Goal: Transaction & Acquisition: Download file/media

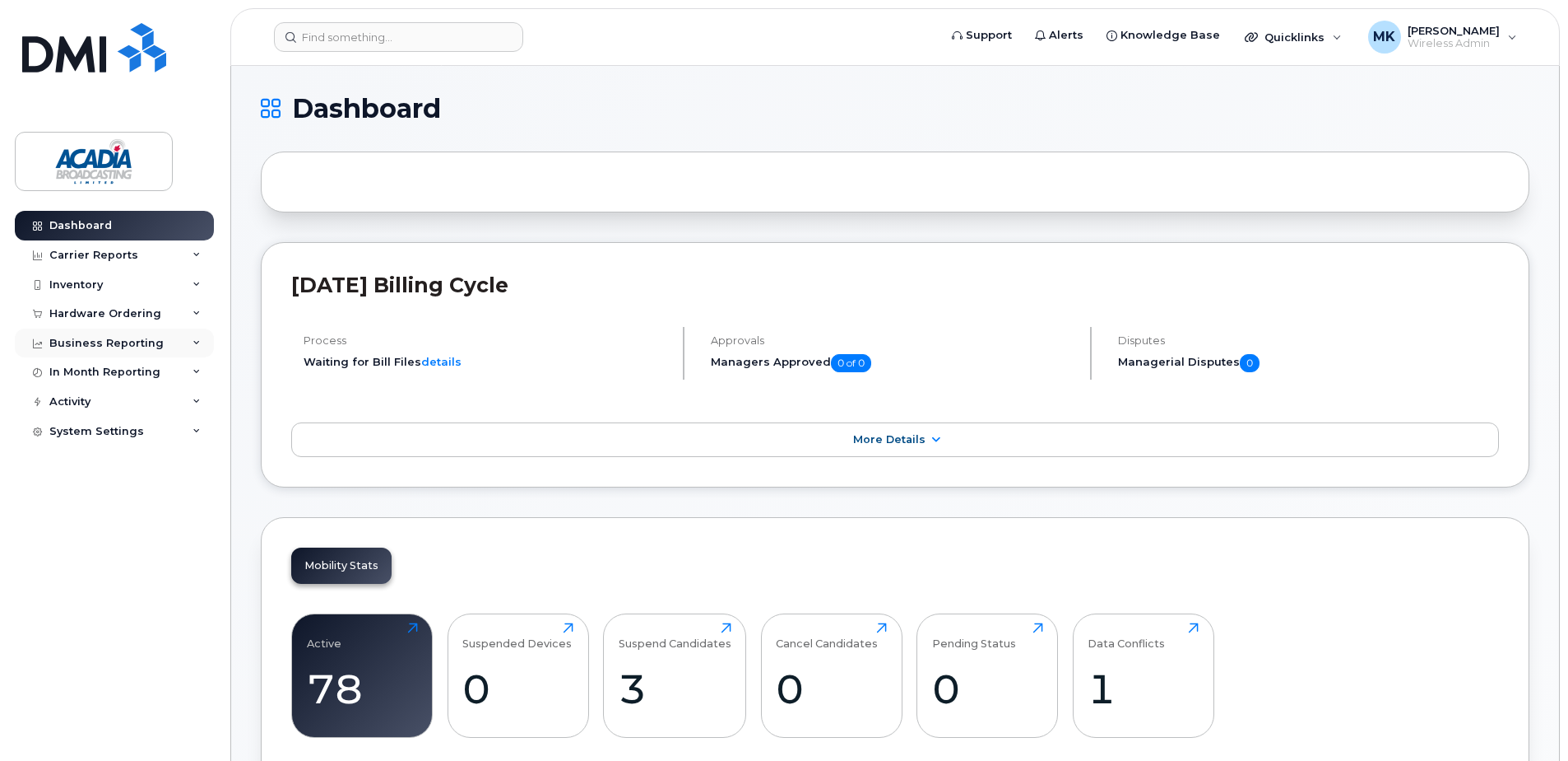
click at [141, 350] on div "Business Reporting" at bounding box center [114, 343] width 199 height 30
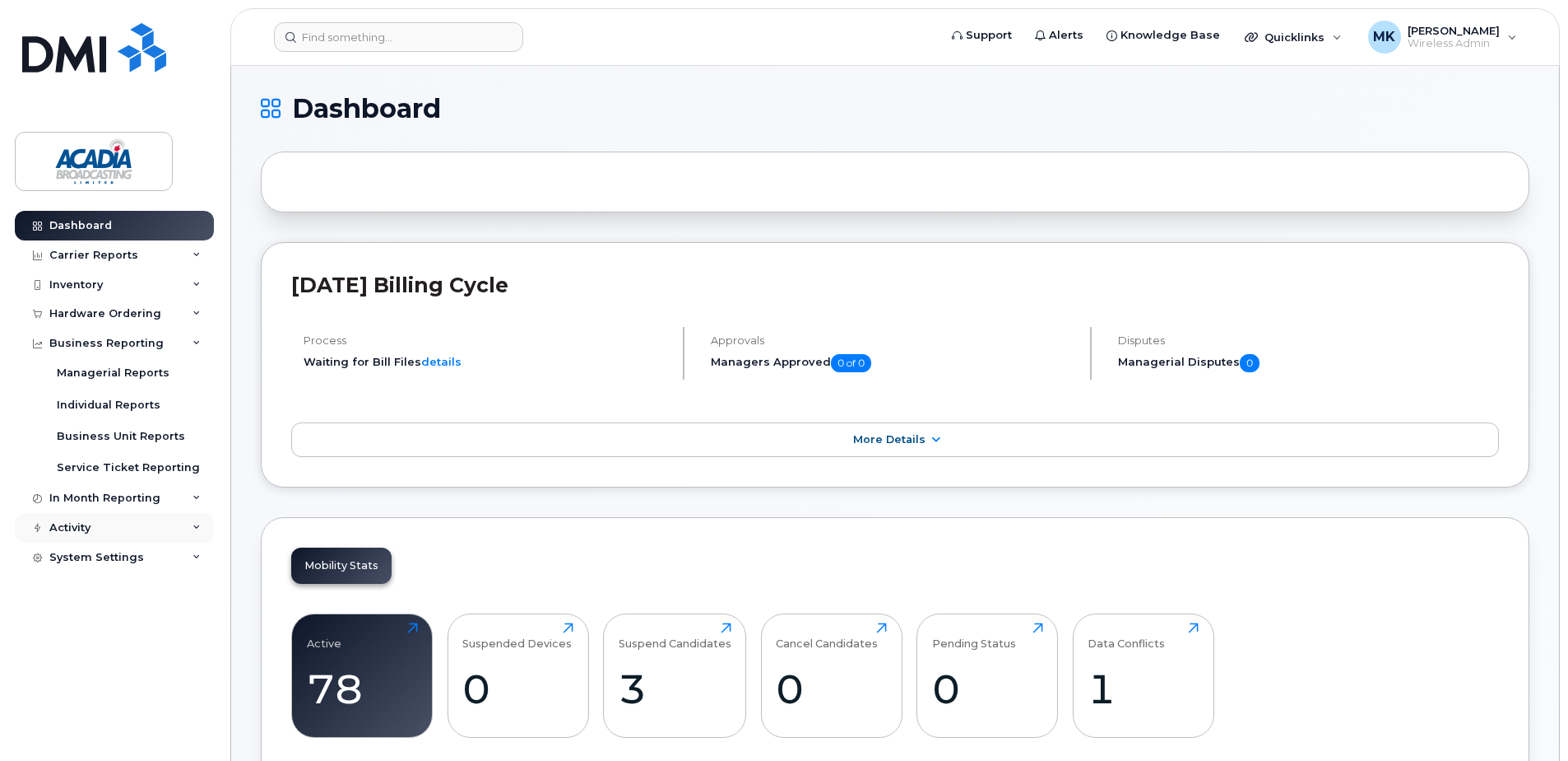
click at [120, 528] on div "Activity" at bounding box center [114, 527] width 199 height 30
click at [124, 500] on div "In Month Reporting" at bounding box center [105, 498] width 111 height 14
click at [121, 257] on div "Carrier Reports" at bounding box center [94, 255] width 89 height 14
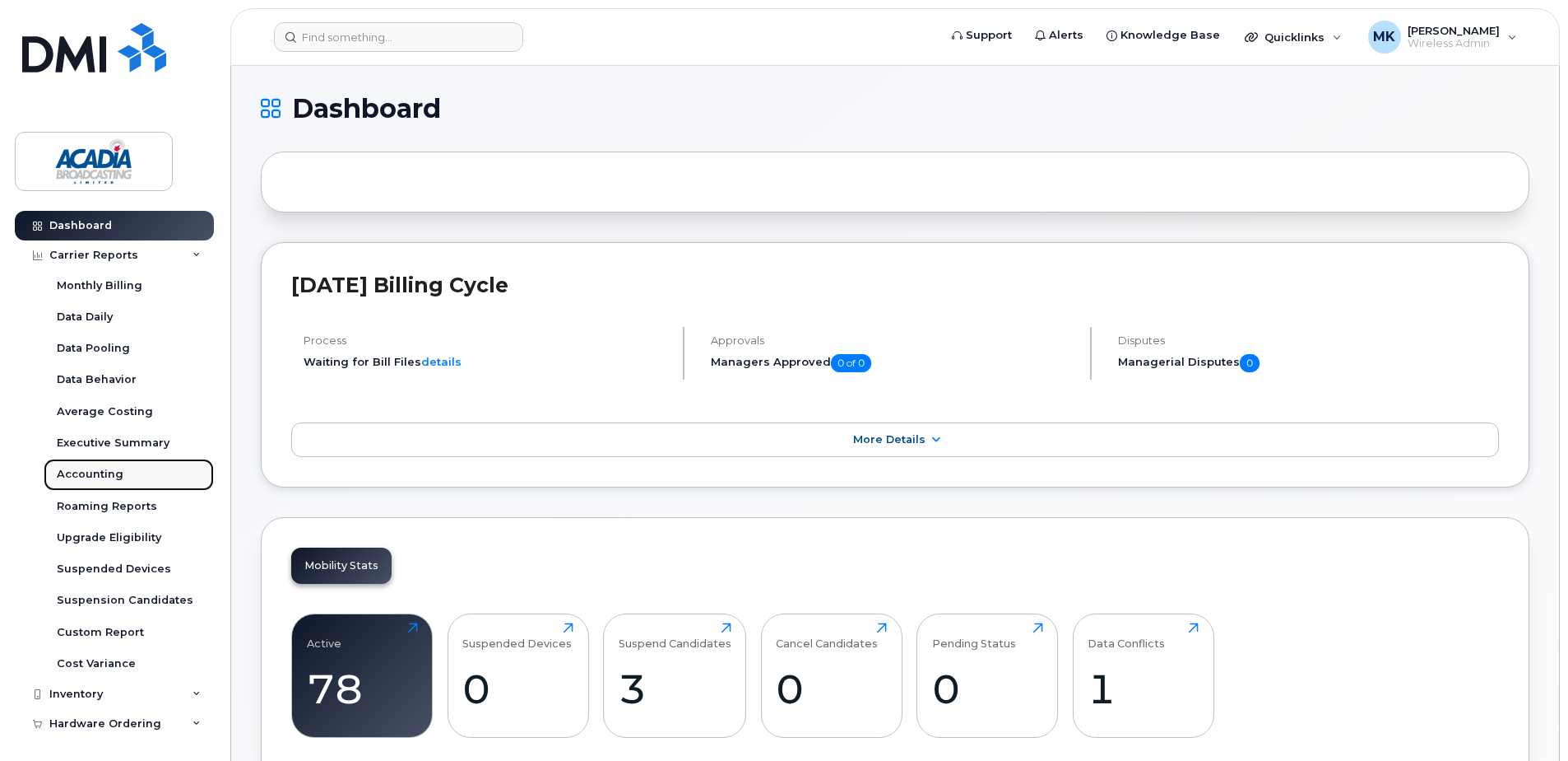
click at [96, 479] on div "Accounting" at bounding box center [90, 474] width 67 height 14
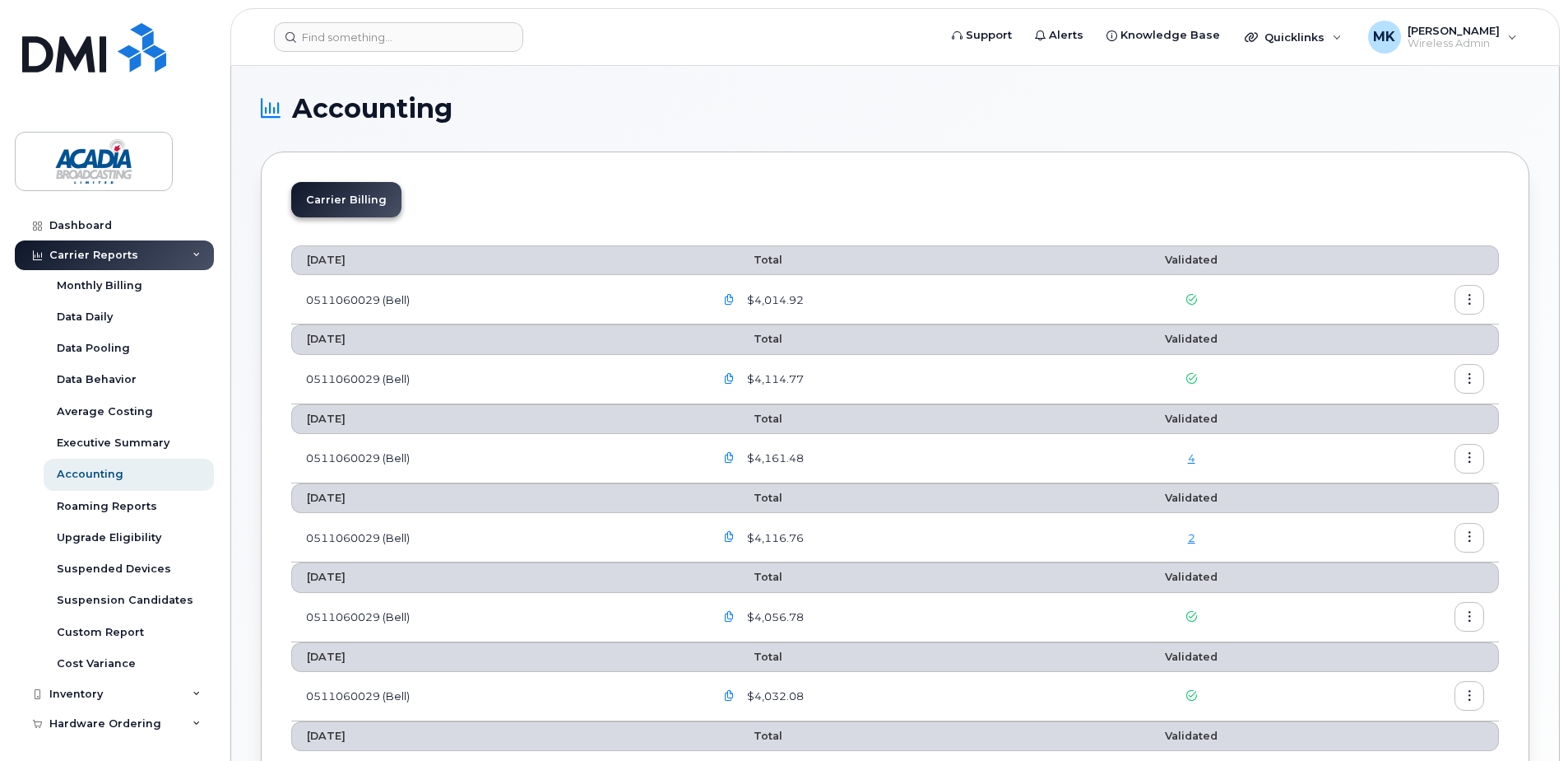
click at [734, 298] on icon "button" at bounding box center [730, 300] width 11 height 11
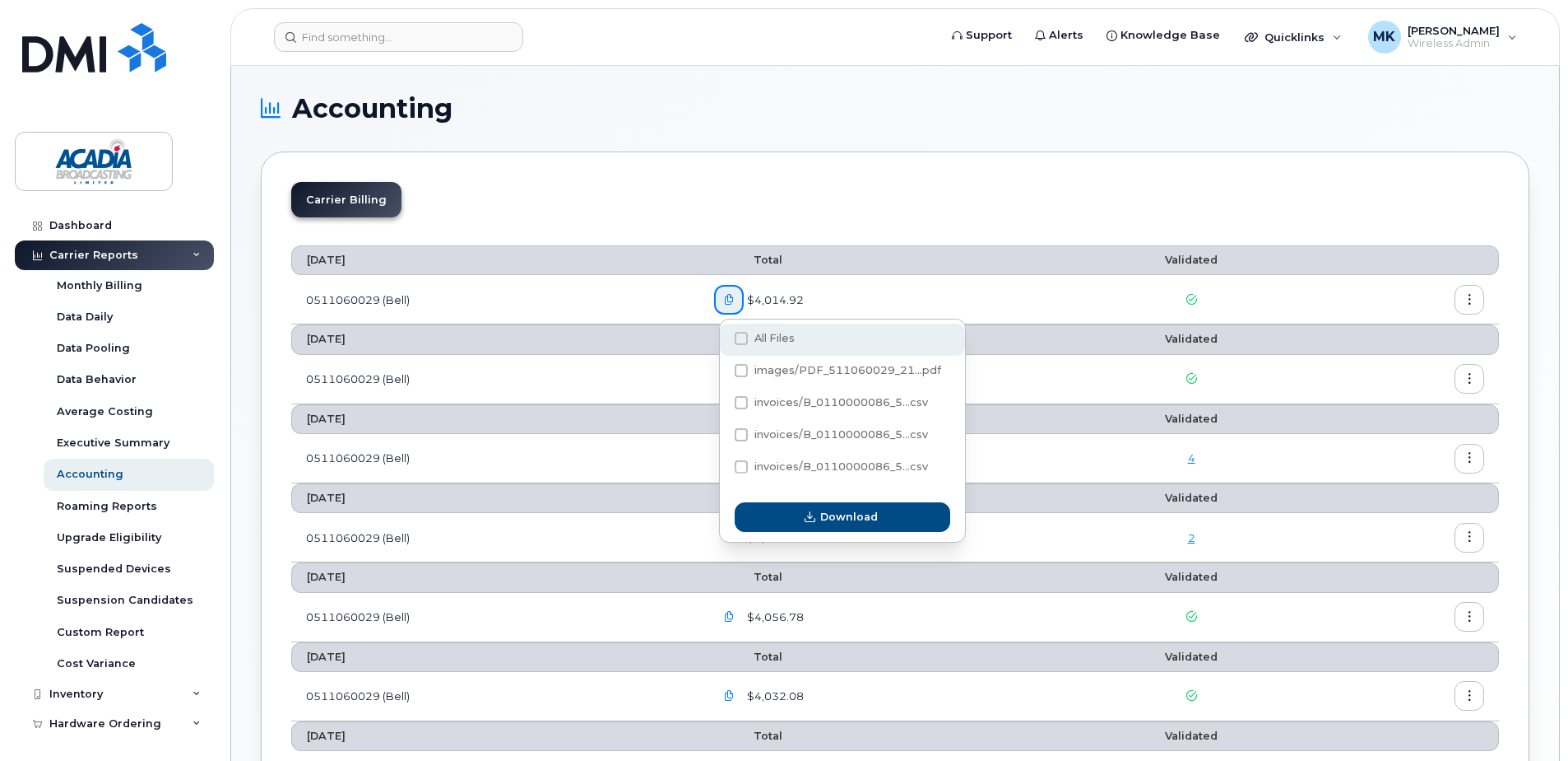
click at [743, 342] on span at bounding box center [741, 338] width 14 height 14
click at [724, 342] on input "All Files" at bounding box center [718, 339] width 8 height 8
checkbox input "true"
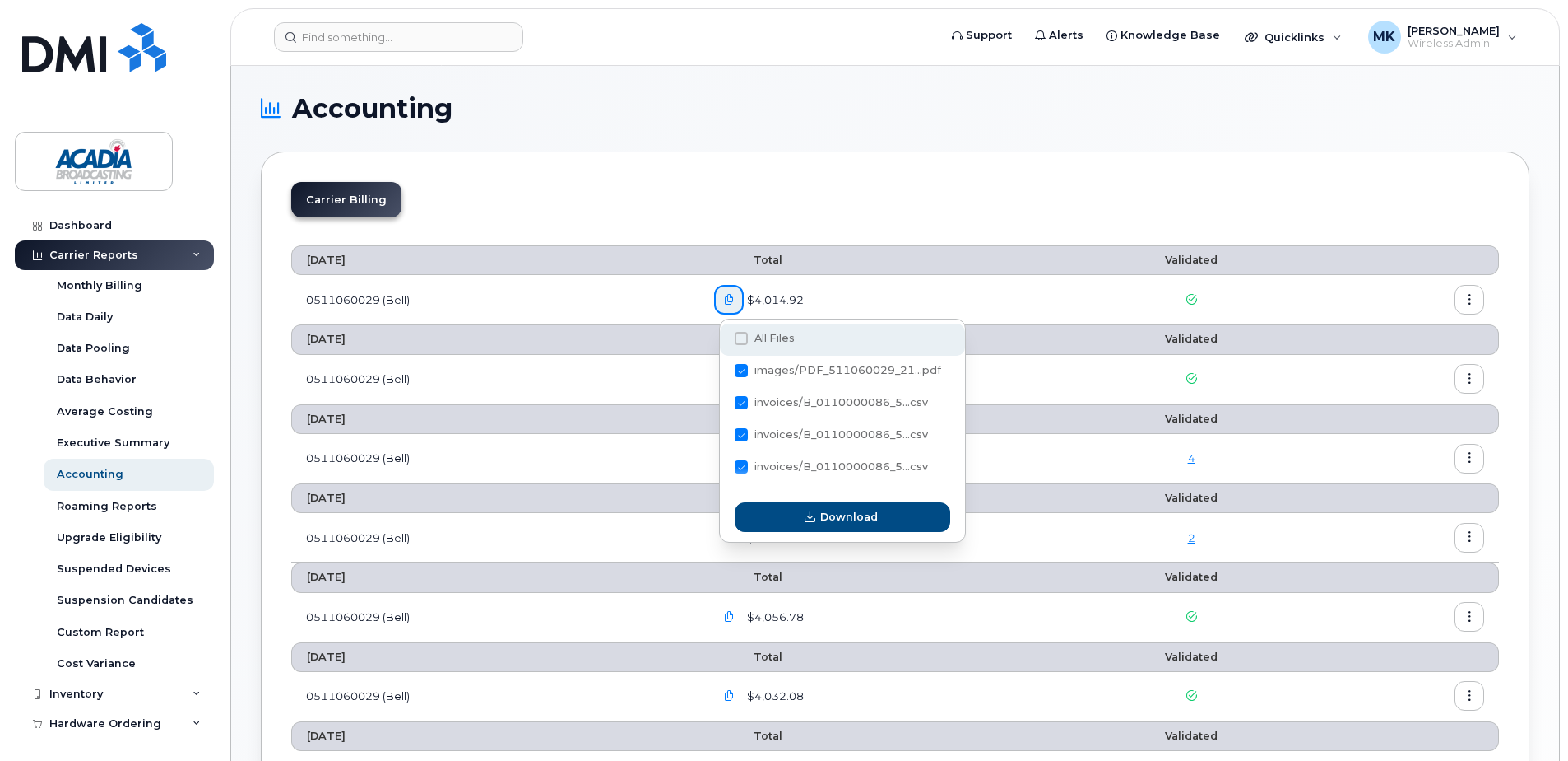
checkbox input "true"
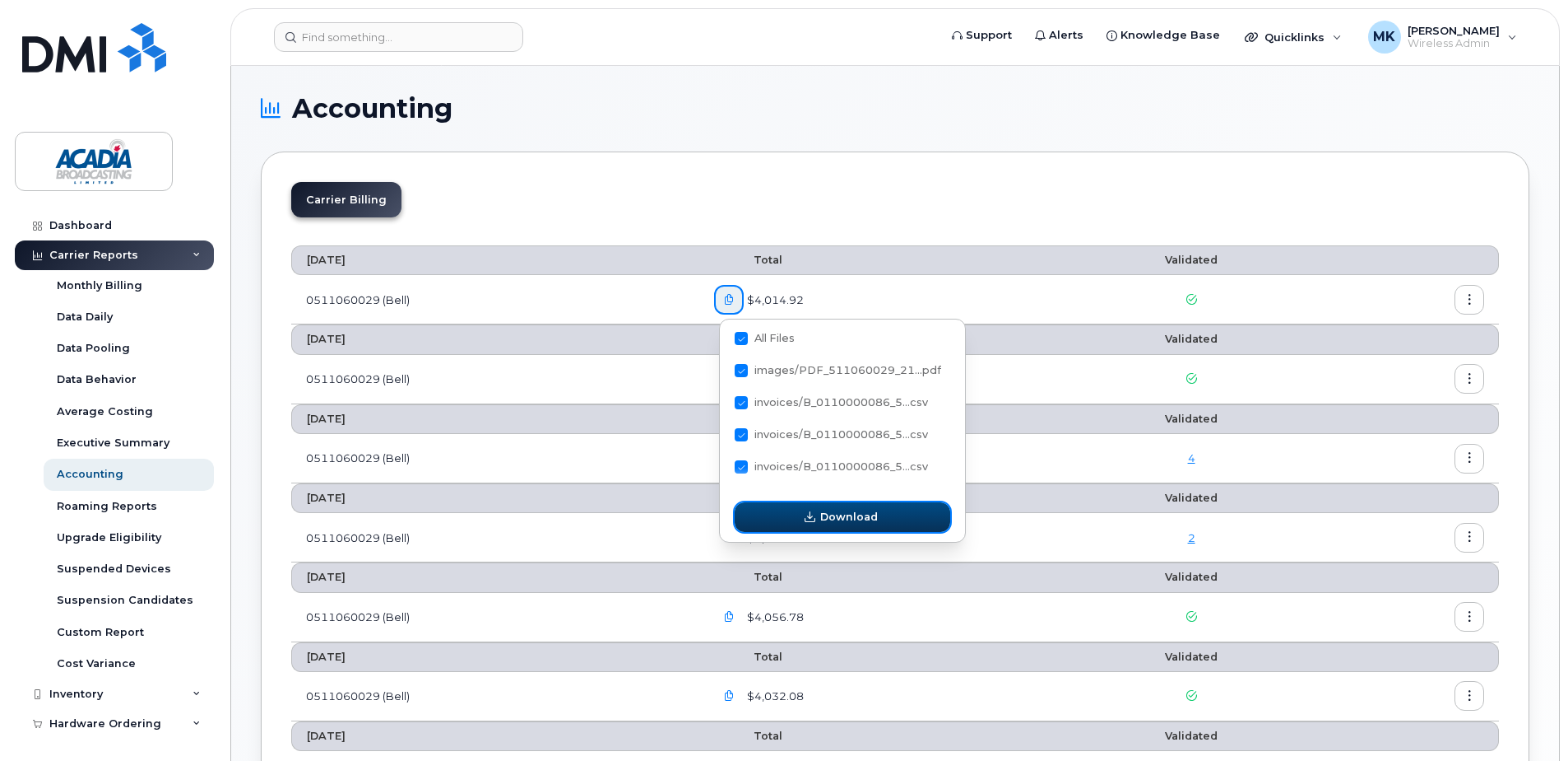
click at [841, 511] on span "Download" at bounding box center [849, 516] width 58 height 15
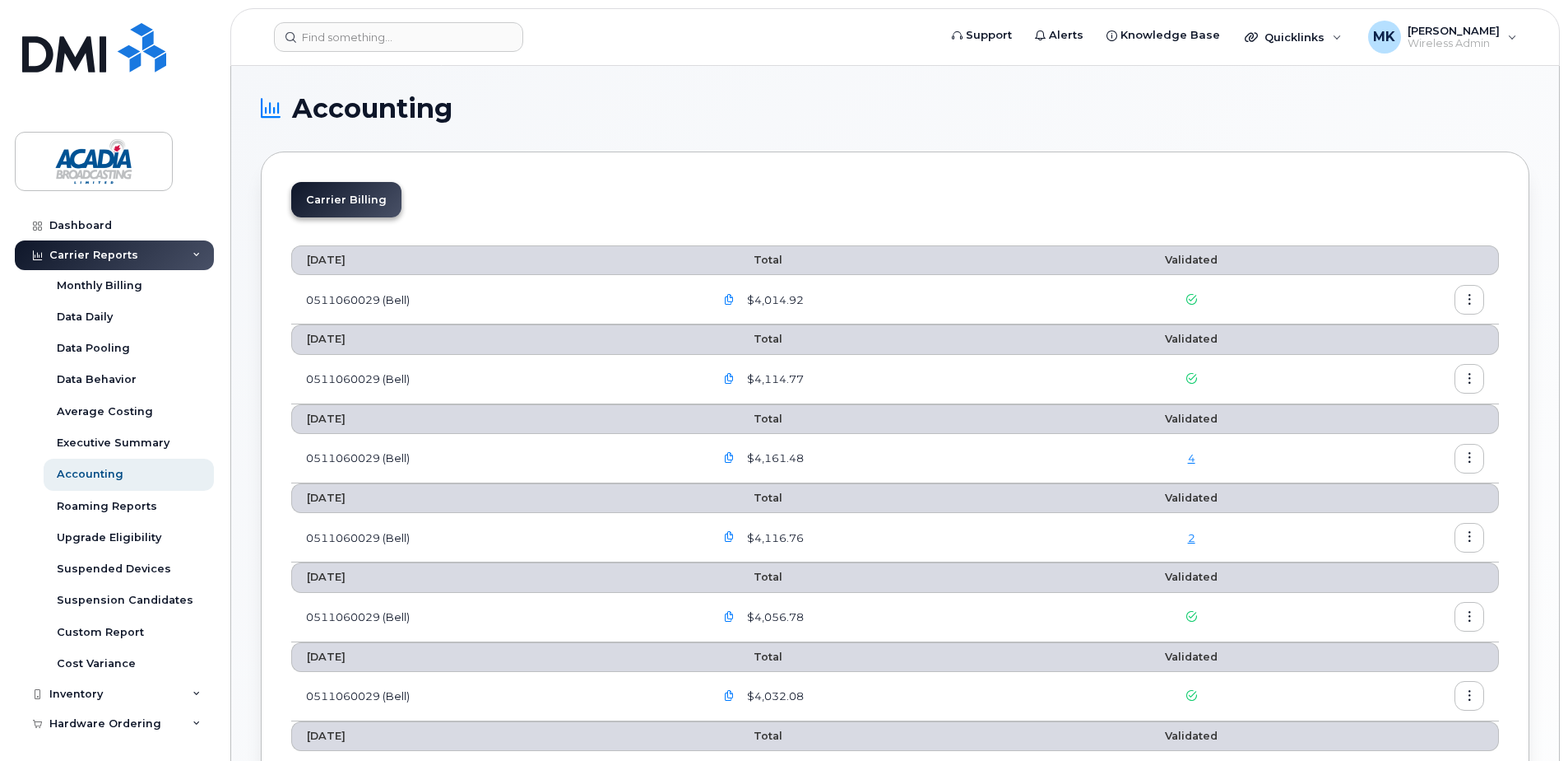
click at [825, 164] on div "Carrier Billing [DATE] Total Validated 0511060029 (Bell) $4,014.92 [DATE] Total…" at bounding box center [895, 725] width 1269 height 1148
click at [734, 304] on icon "button" at bounding box center [730, 300] width 11 height 11
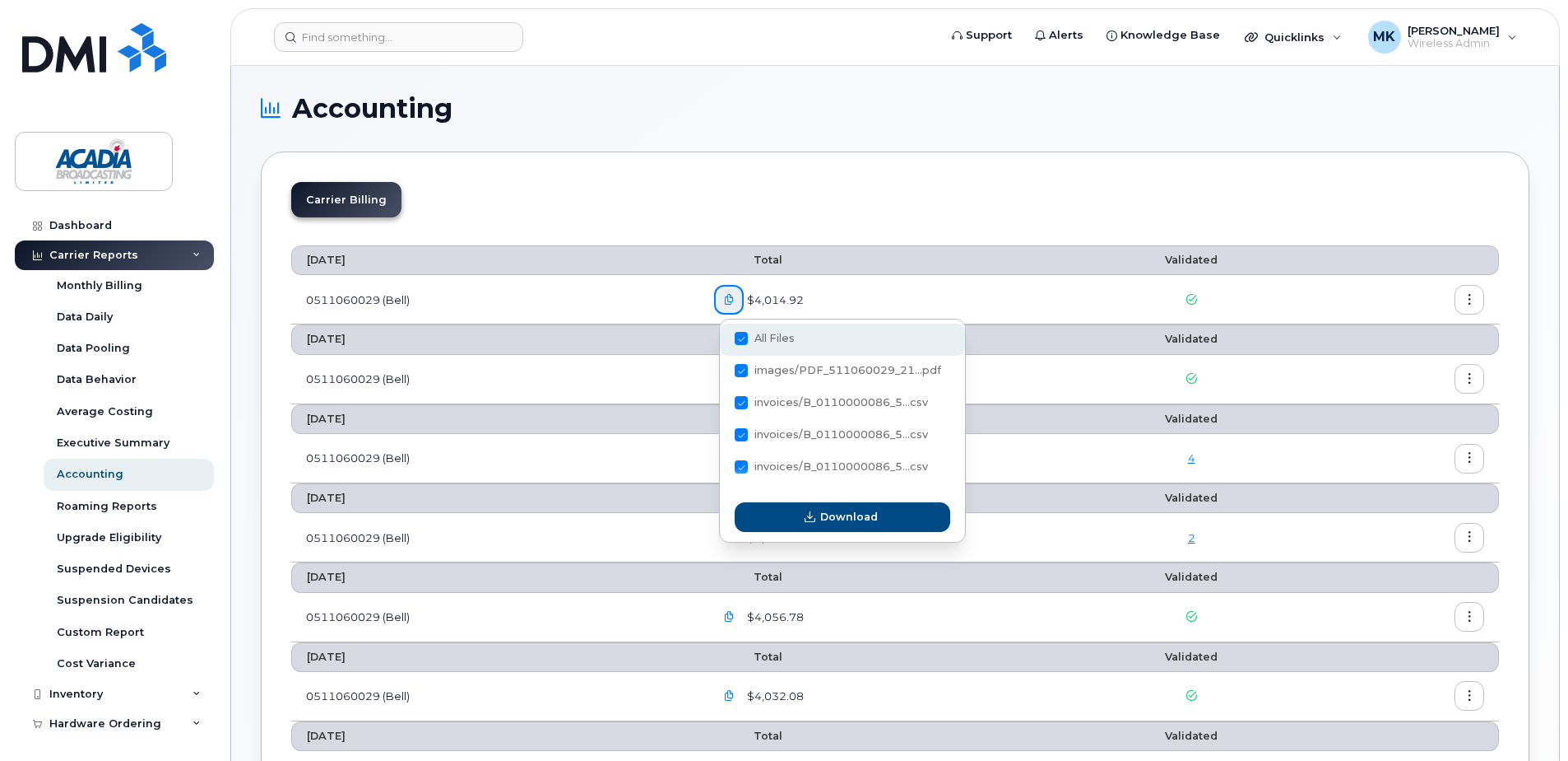
click at [744, 340] on span at bounding box center [741, 338] width 14 height 14
click at [724, 340] on input "All Files" at bounding box center [718, 339] width 8 height 8
checkbox input "false"
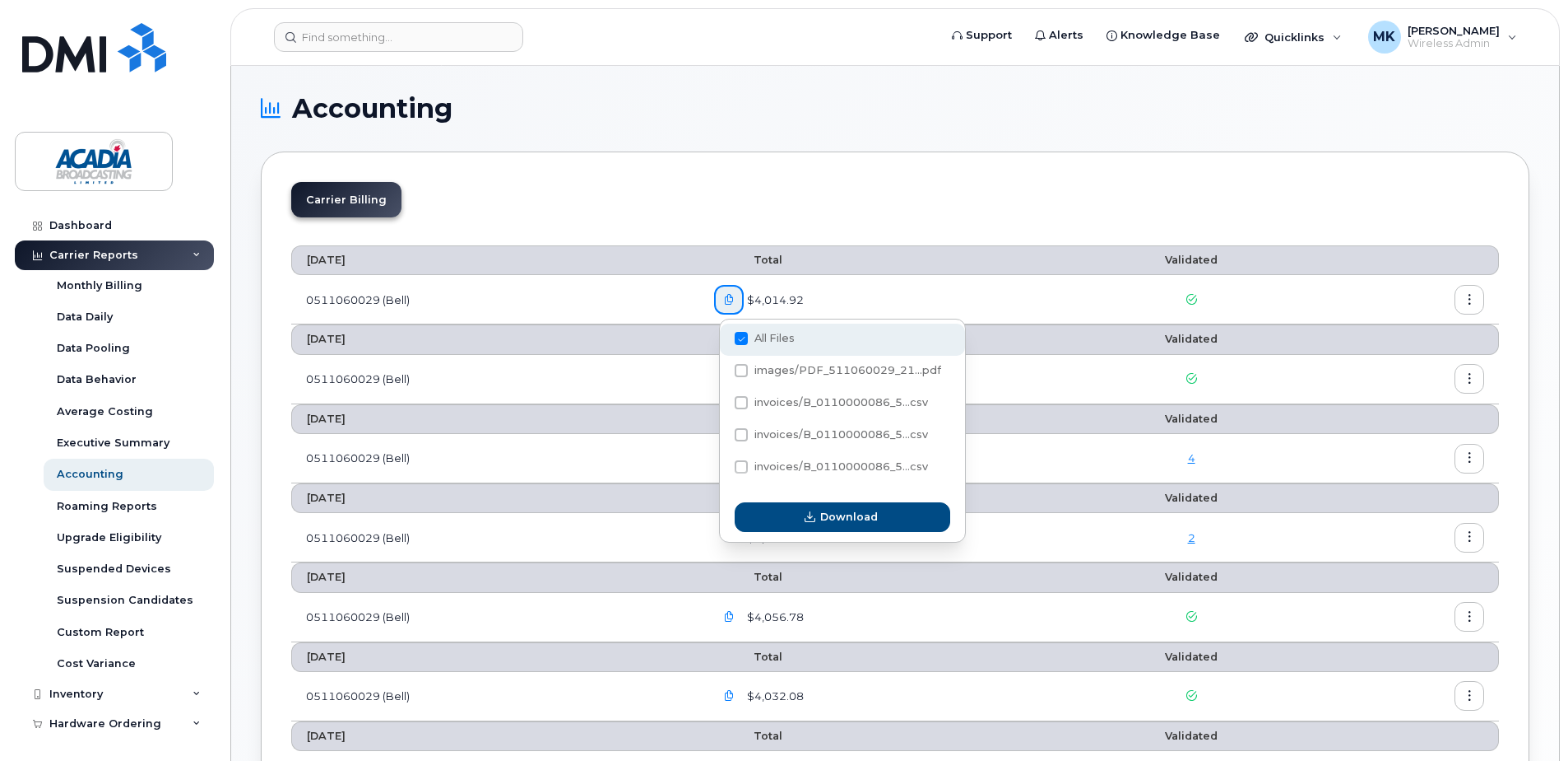
checkbox input "false"
click at [746, 364] on label "images/PDF_511060029_21...pdf" at bounding box center [837, 371] width 206 height 14
click at [724, 367] on input "images/PDF_511060029_21...pdf" at bounding box center [718, 371] width 8 height 8
checkbox input "true"
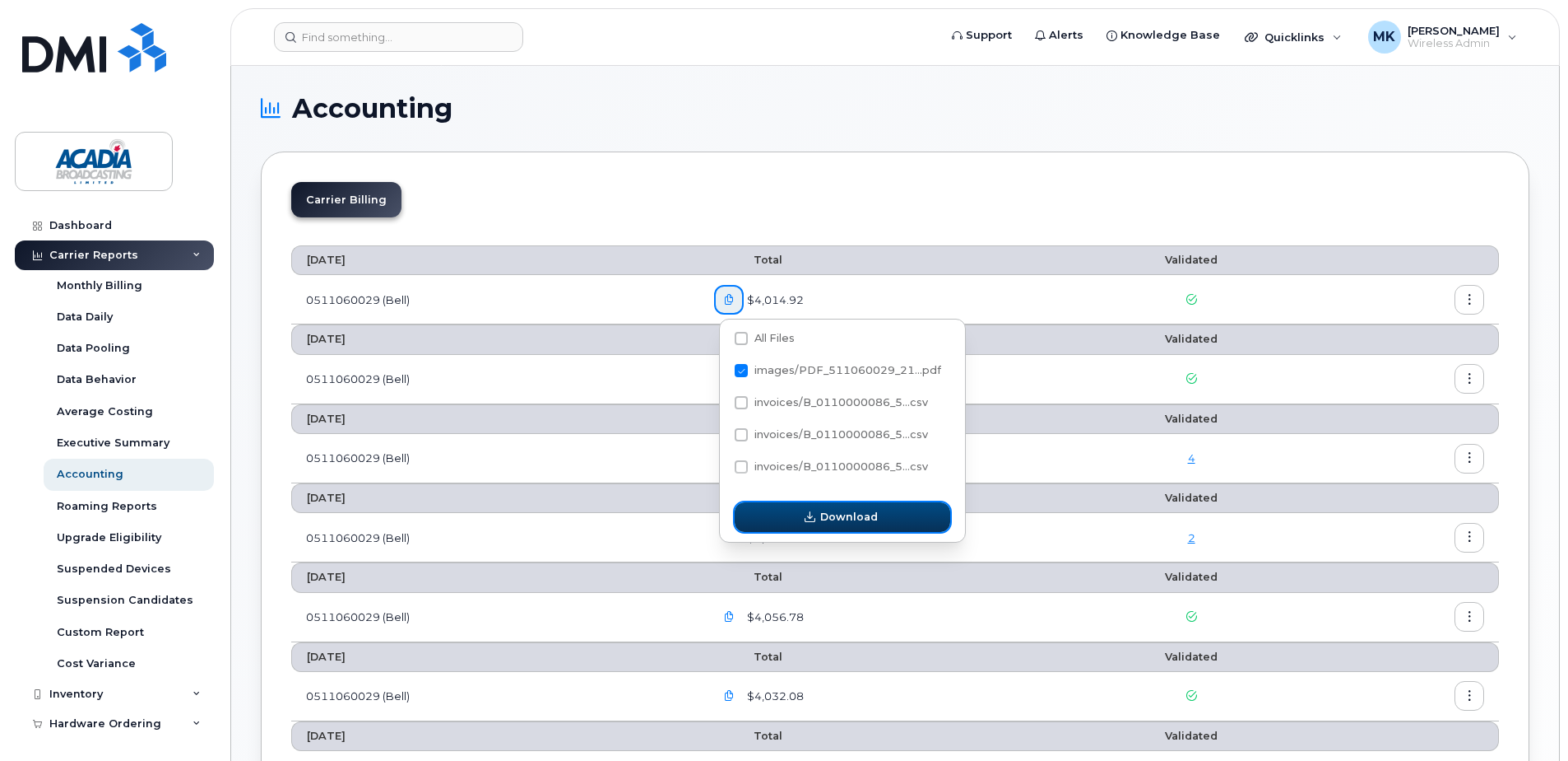
click at [807, 516] on icon "button" at bounding box center [810, 518] width 11 height 11
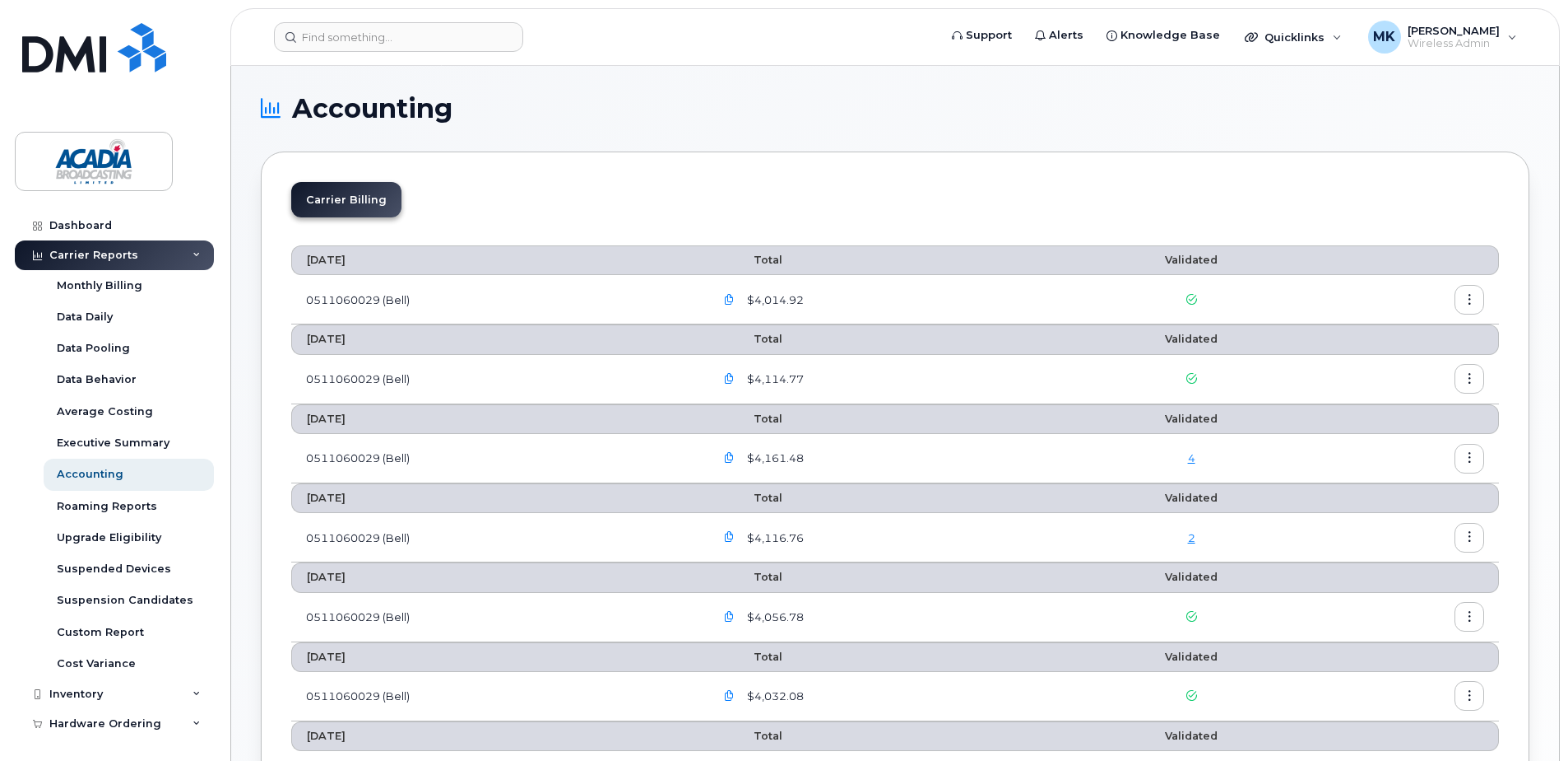
click at [1472, 303] on icon "button" at bounding box center [1470, 300] width 11 height 11
click at [1388, 363] on span "Download" at bounding box center [1394, 366] width 64 height 14
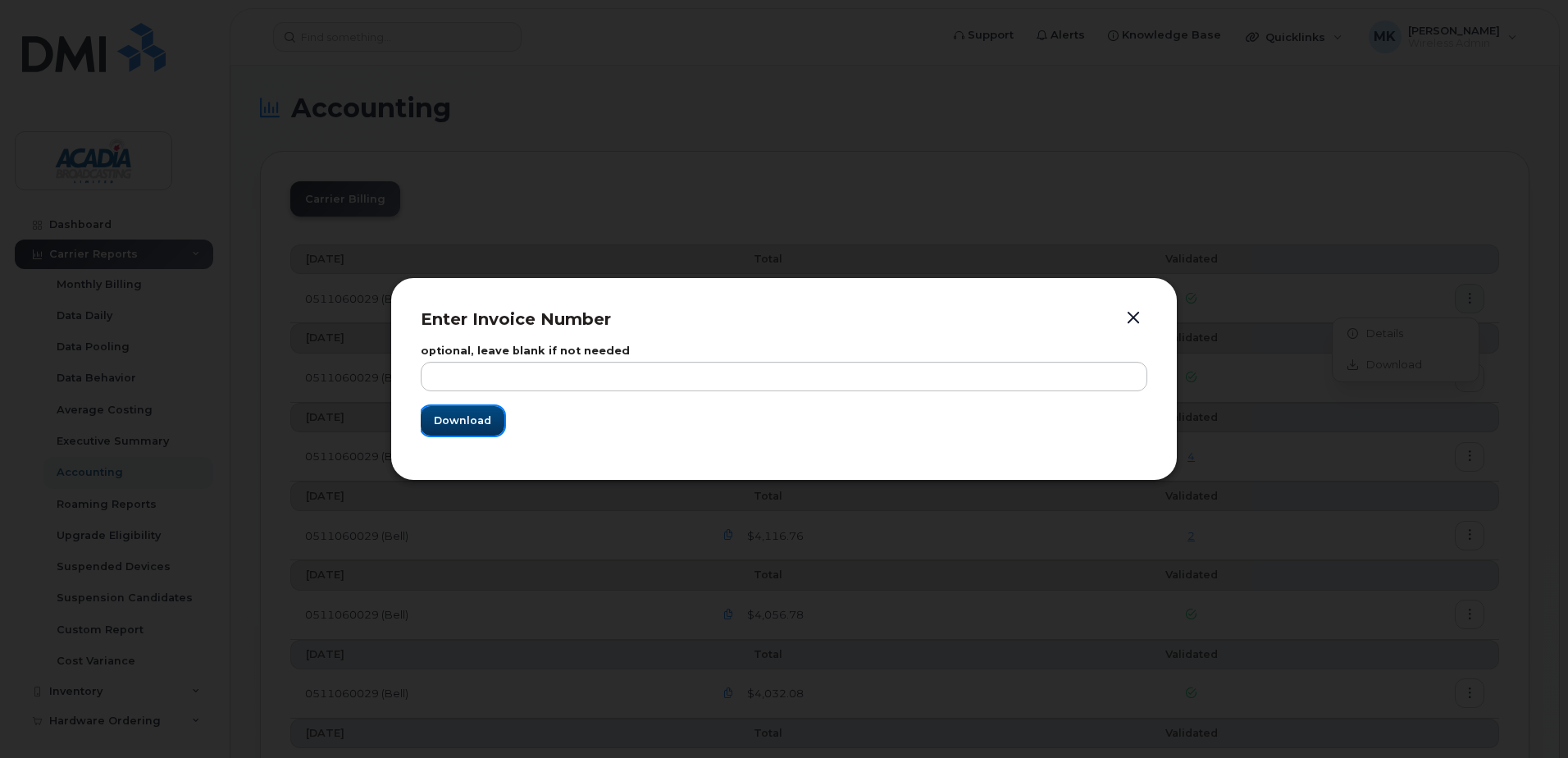
click at [462, 421] on span "Download" at bounding box center [462, 419] width 57 height 15
